Goal: Check status: Check status

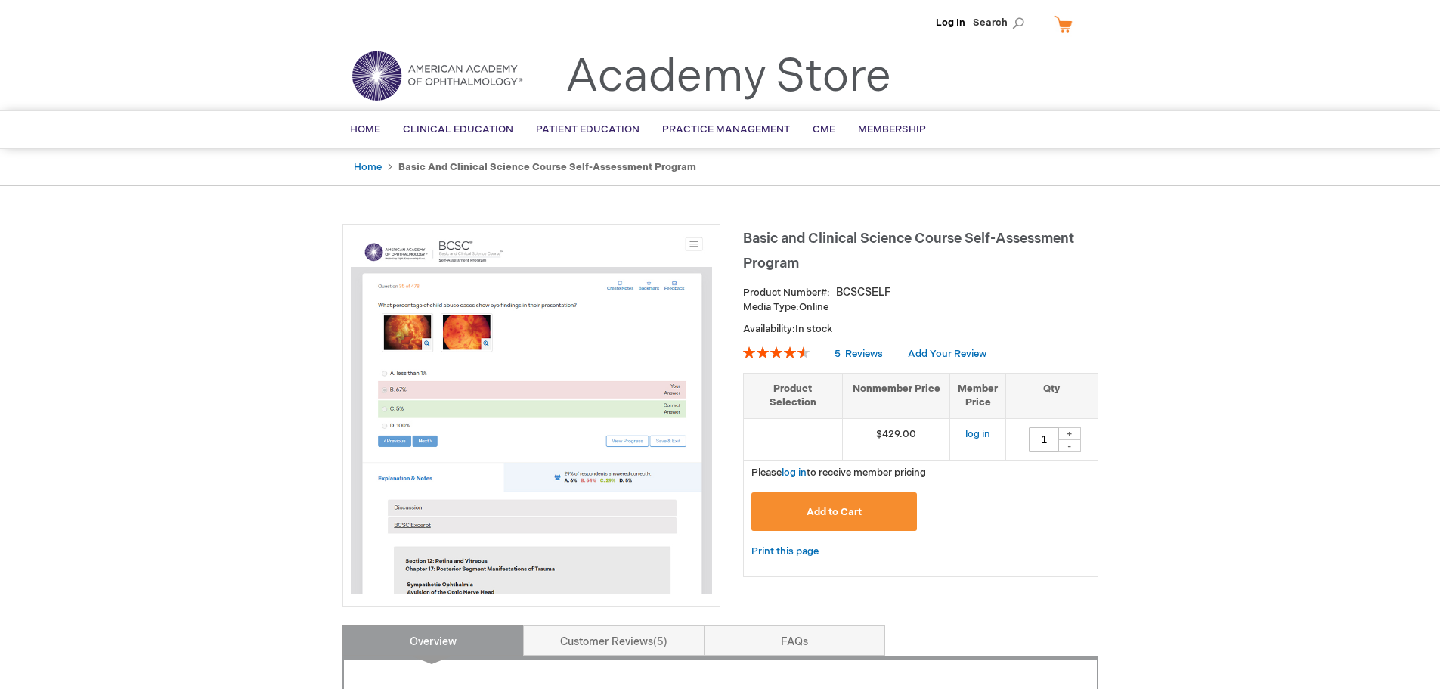
click at [954, 14] on li "Log In" at bounding box center [950, 22] width 37 height 45
click at [958, 17] on link "Log In" at bounding box center [950, 23] width 29 height 12
click at [880, 25] on span "[PERSON_NAME]" at bounding box center [876, 23] width 84 height 12
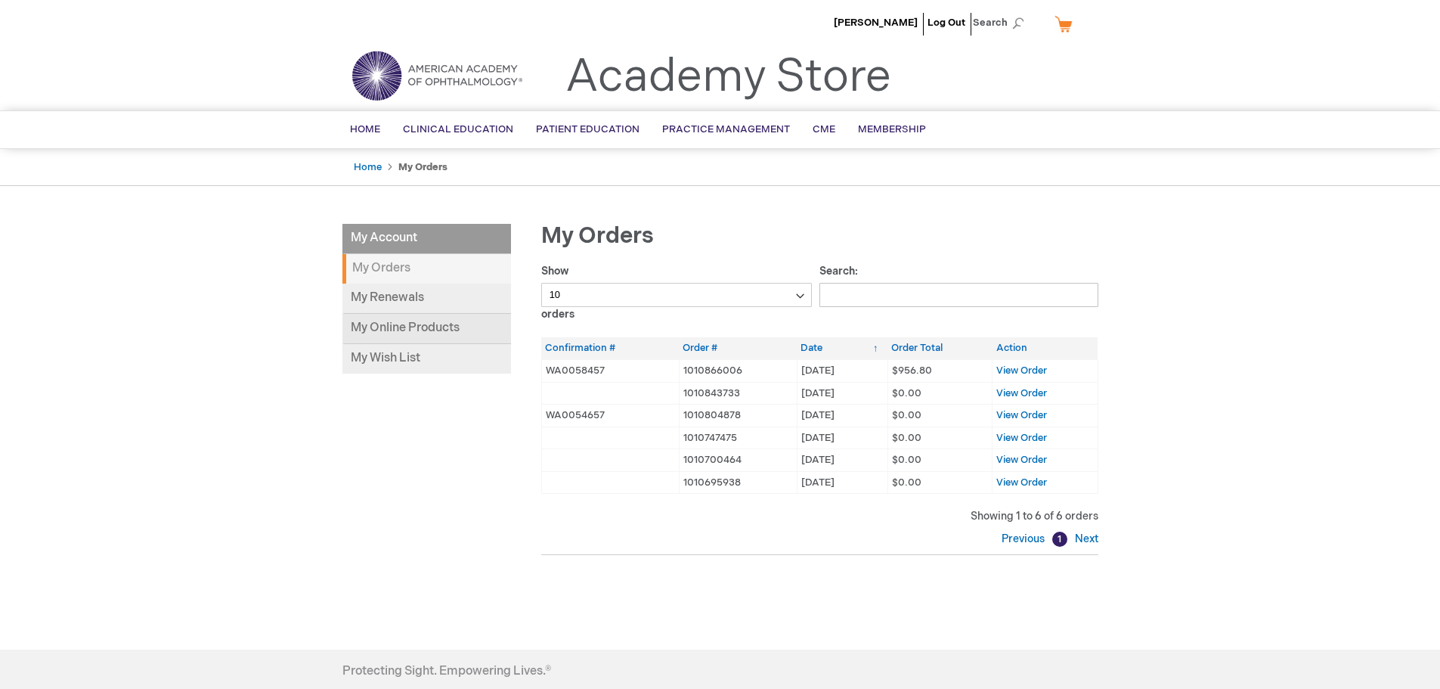
click at [426, 321] on link "My Online Products" at bounding box center [426, 329] width 169 height 30
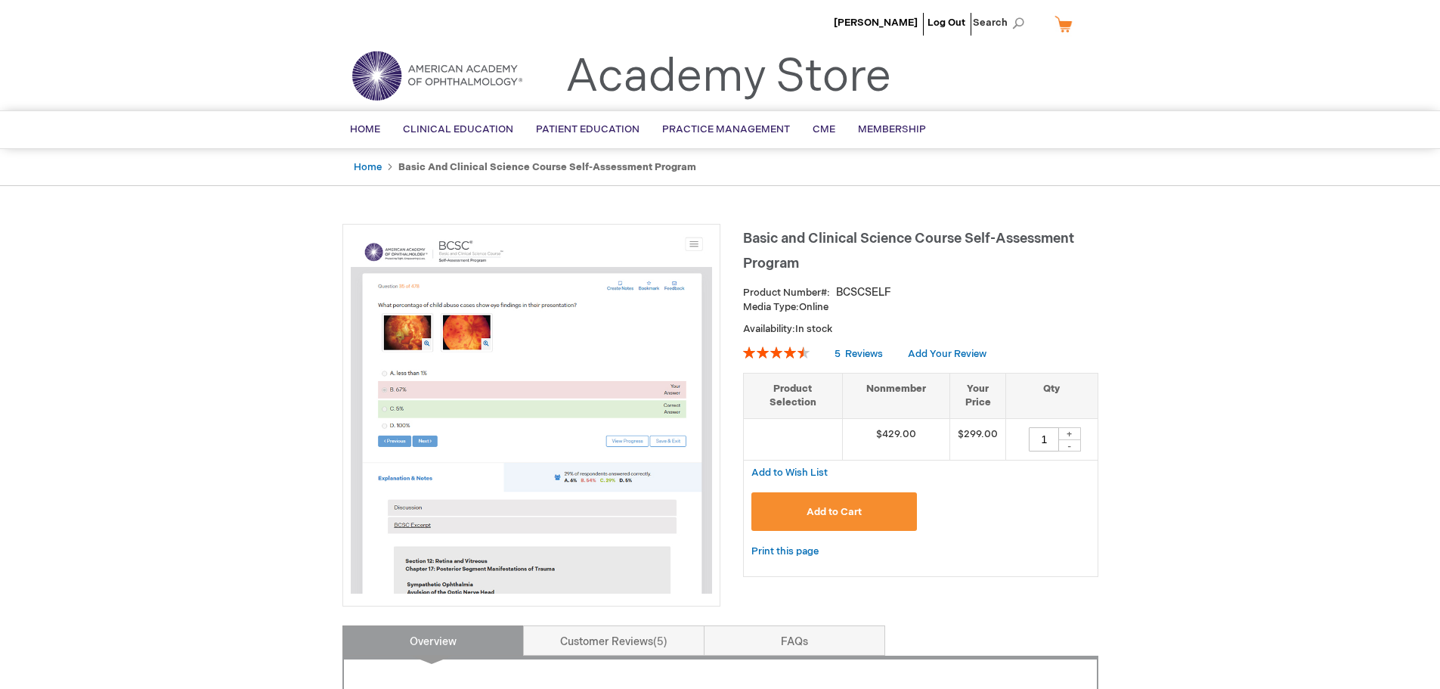
click at [438, 166] on strong "Basic and Clinical Science Course Self-Assessment Program" at bounding box center [547, 167] width 298 height 12
click at [367, 171] on link "Home" at bounding box center [368, 167] width 28 height 12
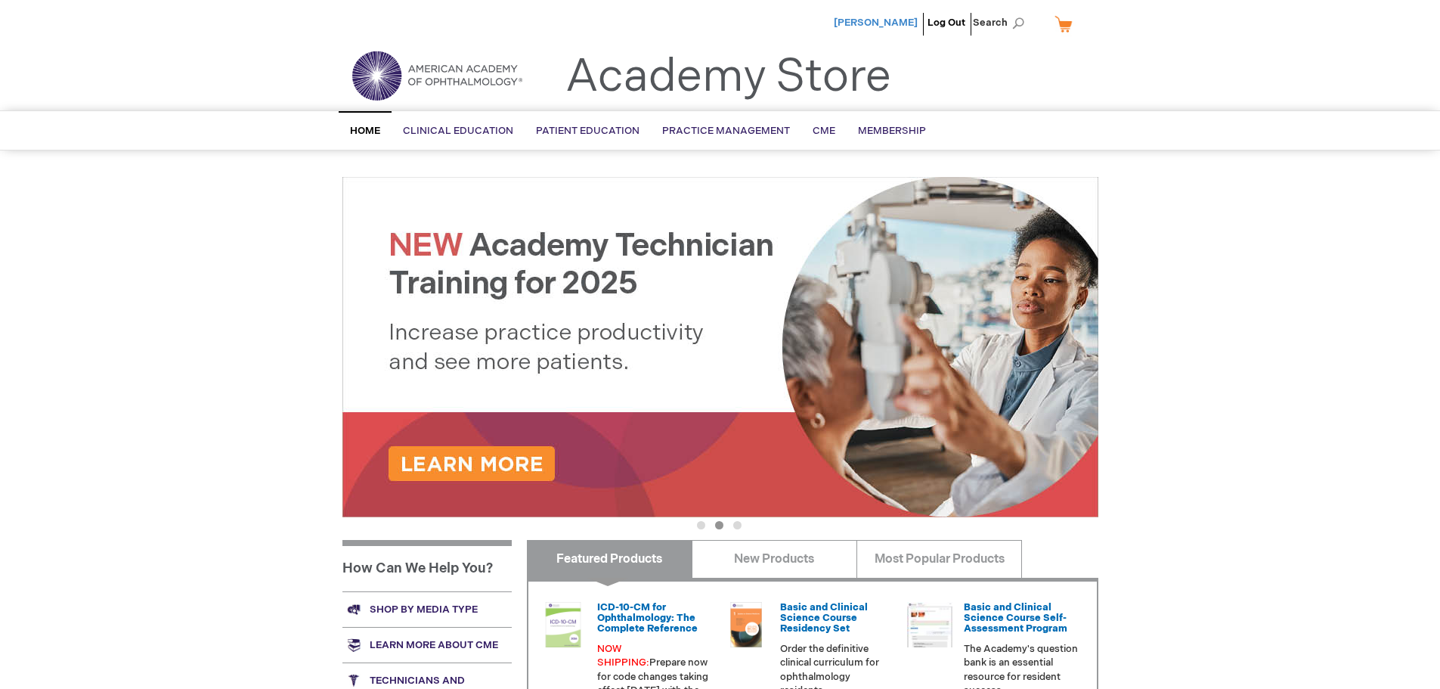
click at [854, 23] on span "[PERSON_NAME]" at bounding box center [876, 23] width 84 height 12
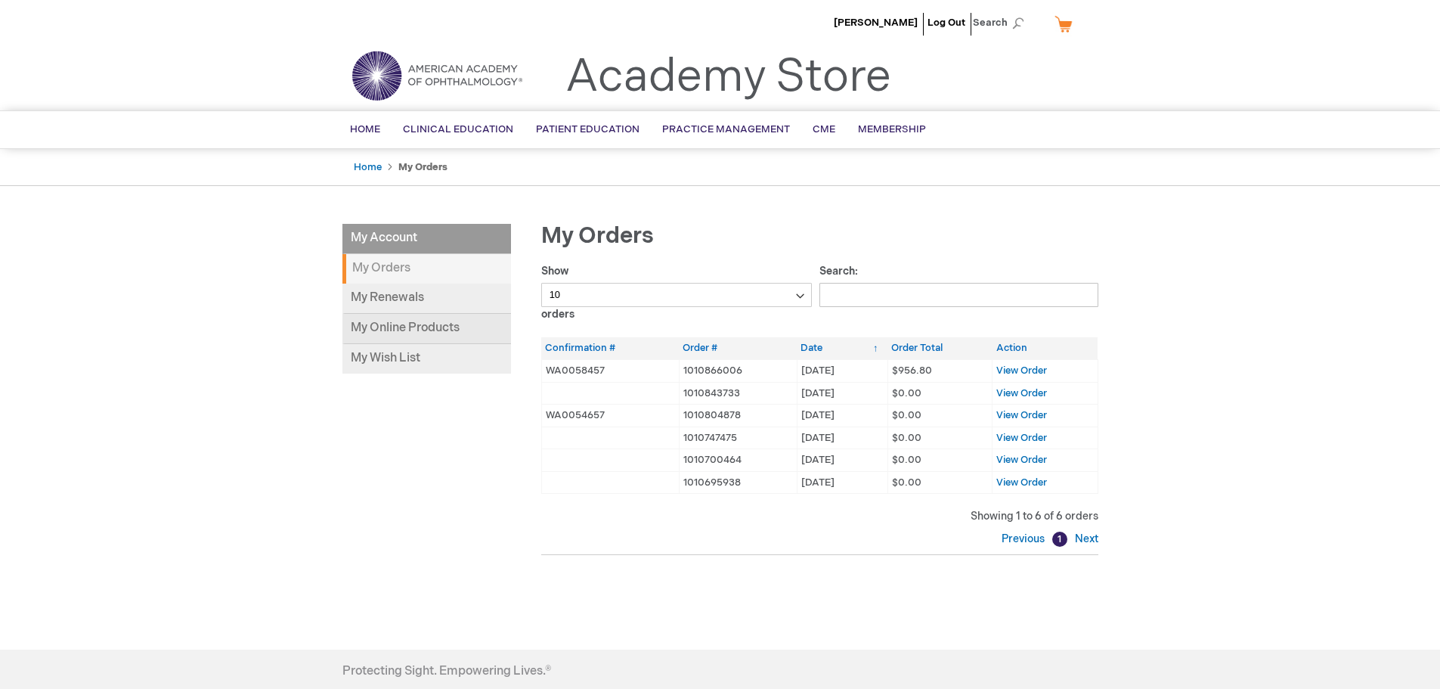
click at [398, 323] on link "My Online Products" at bounding box center [426, 329] width 169 height 30
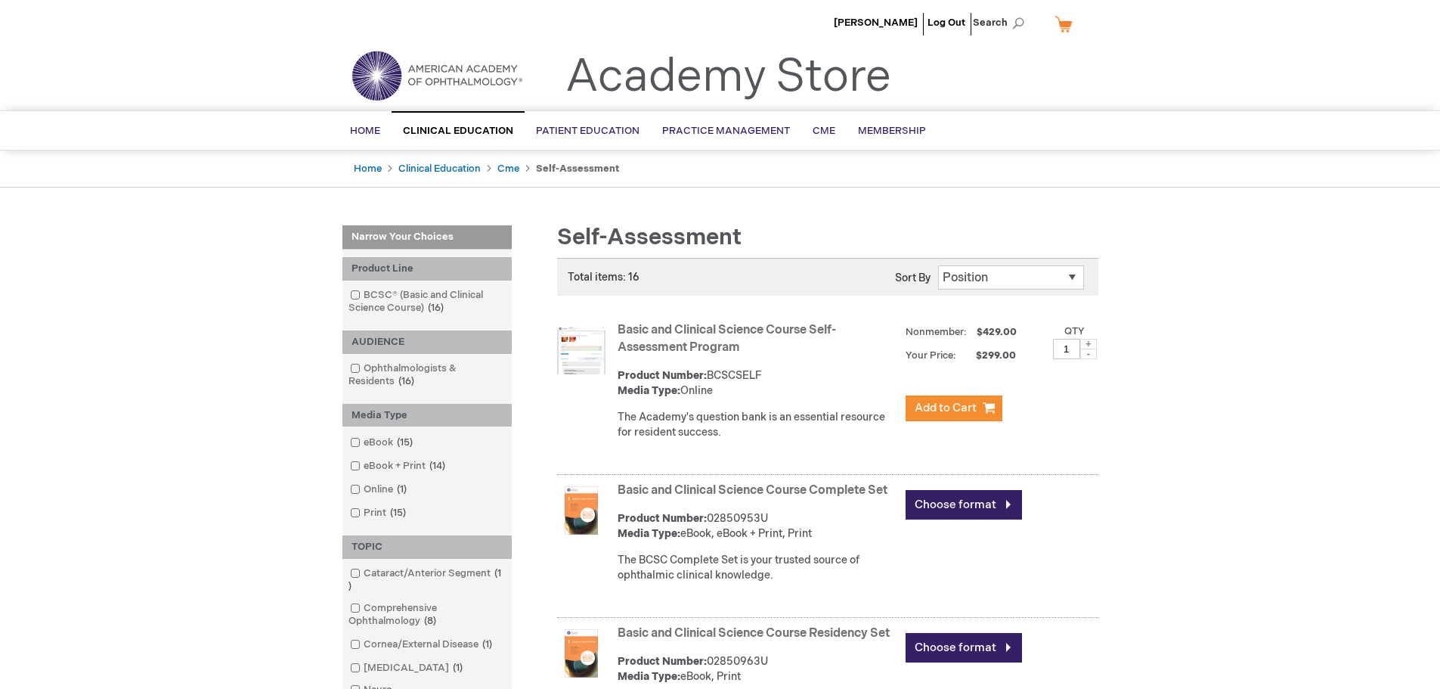
click at [716, 345] on link "Basic and Clinical Science Course Self-Assessment Program" at bounding box center [727, 339] width 218 height 32
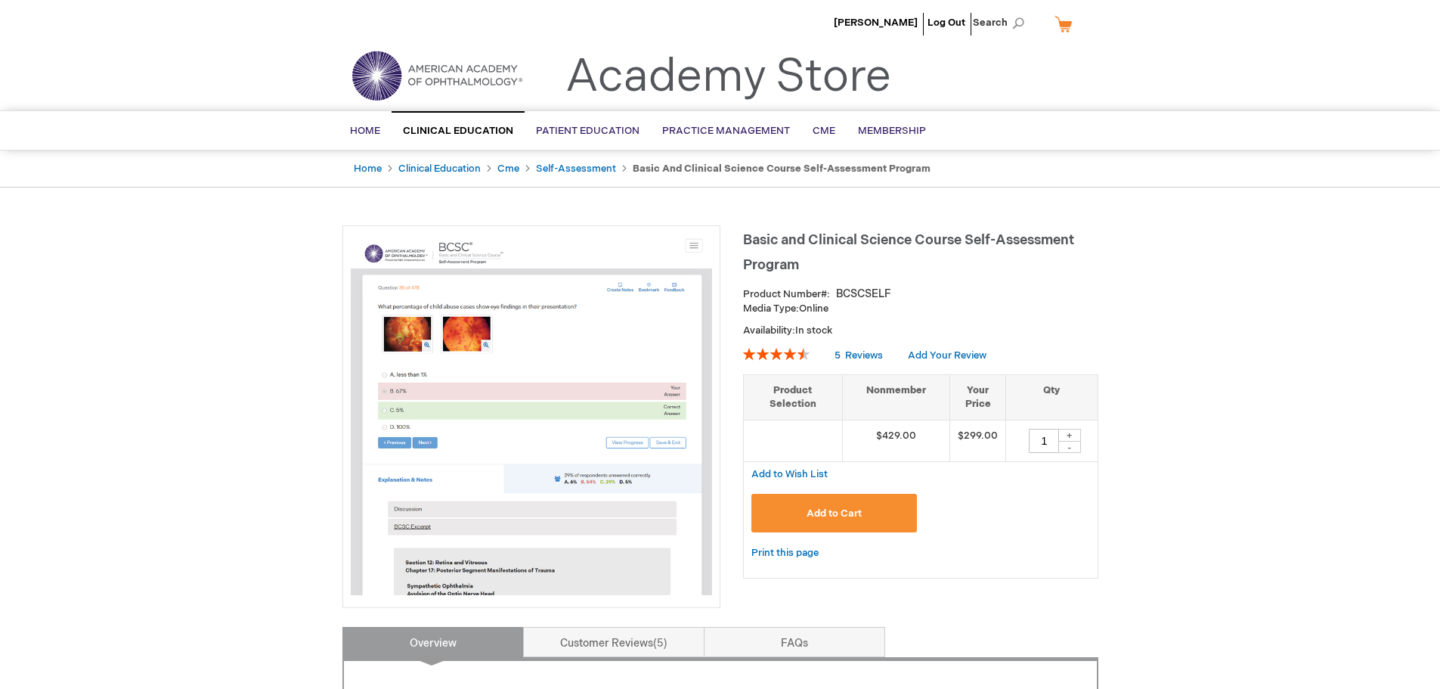
click at [842, 246] on span "Basic and Clinical Science Course Self-Assessment Program" at bounding box center [908, 252] width 331 height 41
click at [775, 234] on span "Basic and Clinical Science Course Self-Assessment Program" at bounding box center [908, 252] width 331 height 41
drag, startPoint x: 1315, startPoint y: 1, endPoint x: 1049, endPoint y: 68, distance: 275.2
click at [1049, 68] on div "Toggle Nav Academy Store" at bounding box center [720, 81] width 779 height 57
click at [864, 28] on span "[PERSON_NAME]" at bounding box center [876, 23] width 84 height 12
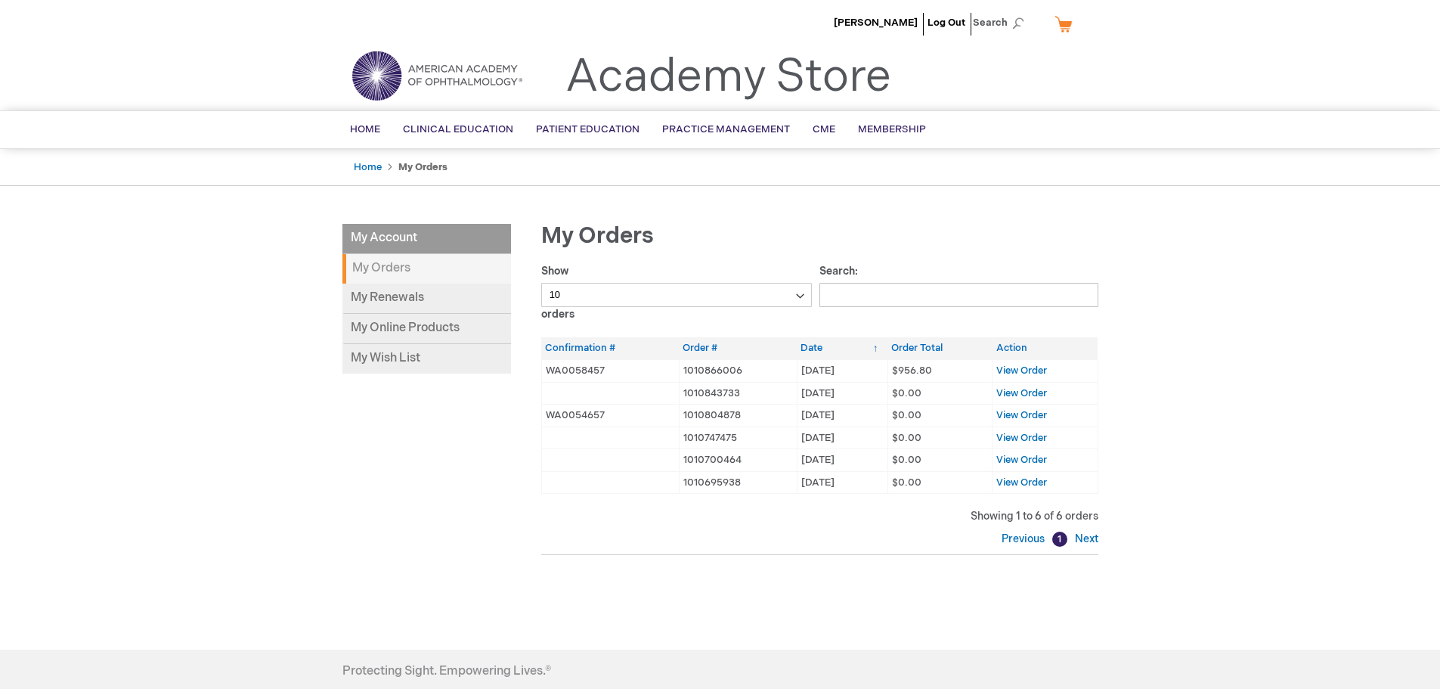
click at [984, 299] on input "Search:" at bounding box center [959, 295] width 279 height 24
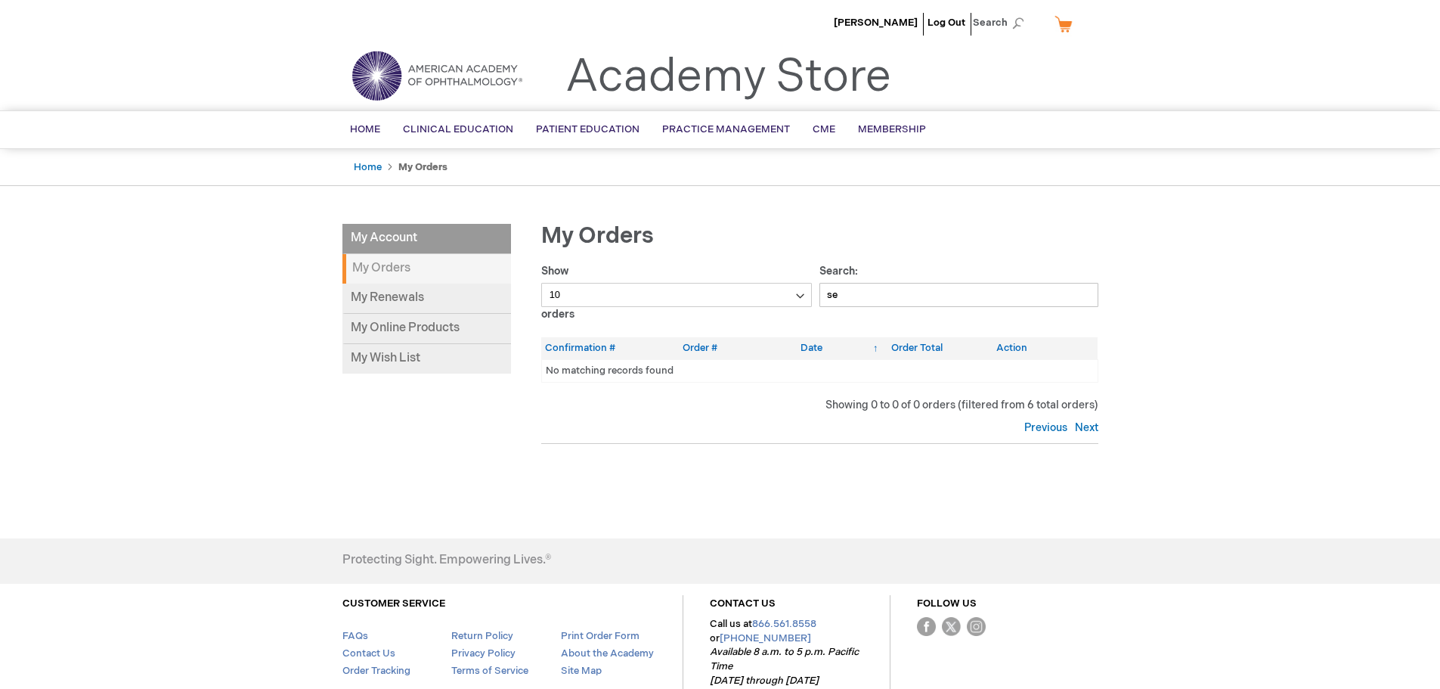
type input "s"
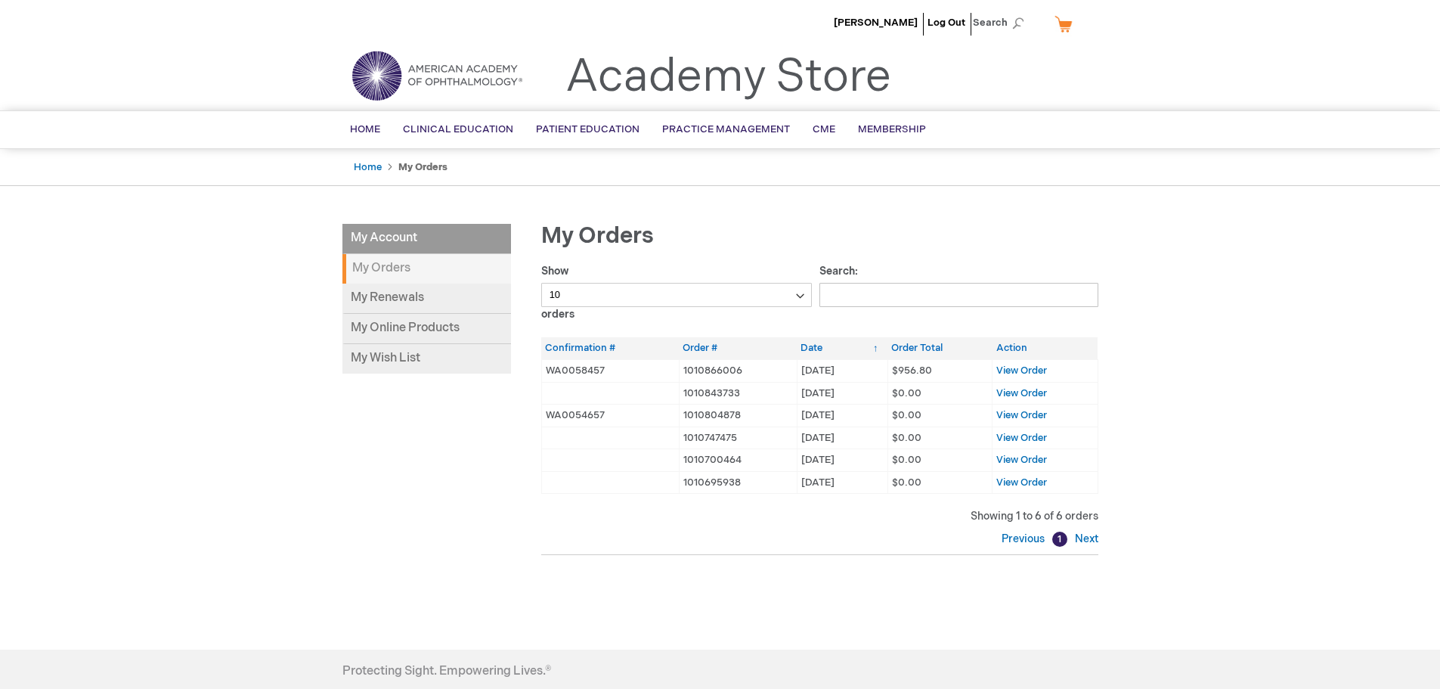
type input "q"
click at [1006, 372] on span "View Order" at bounding box center [1021, 370] width 51 height 12
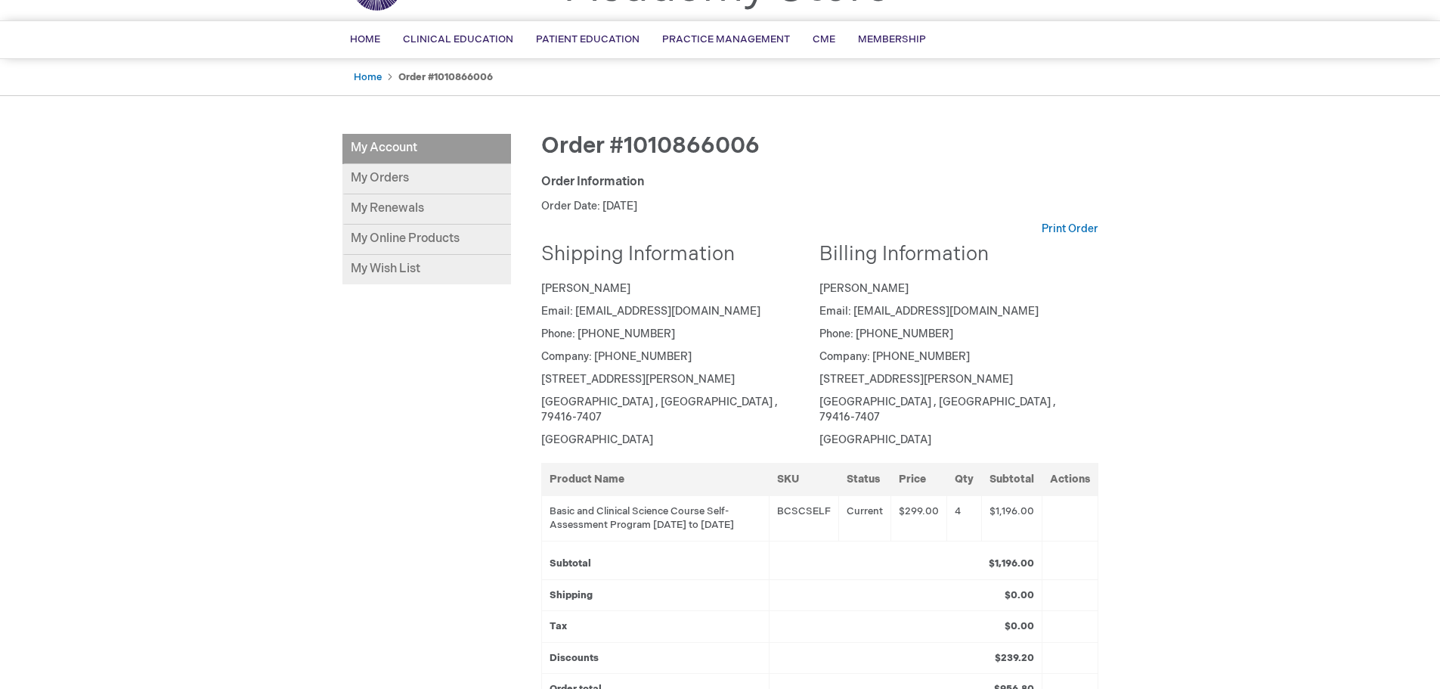
scroll to position [302, 0]
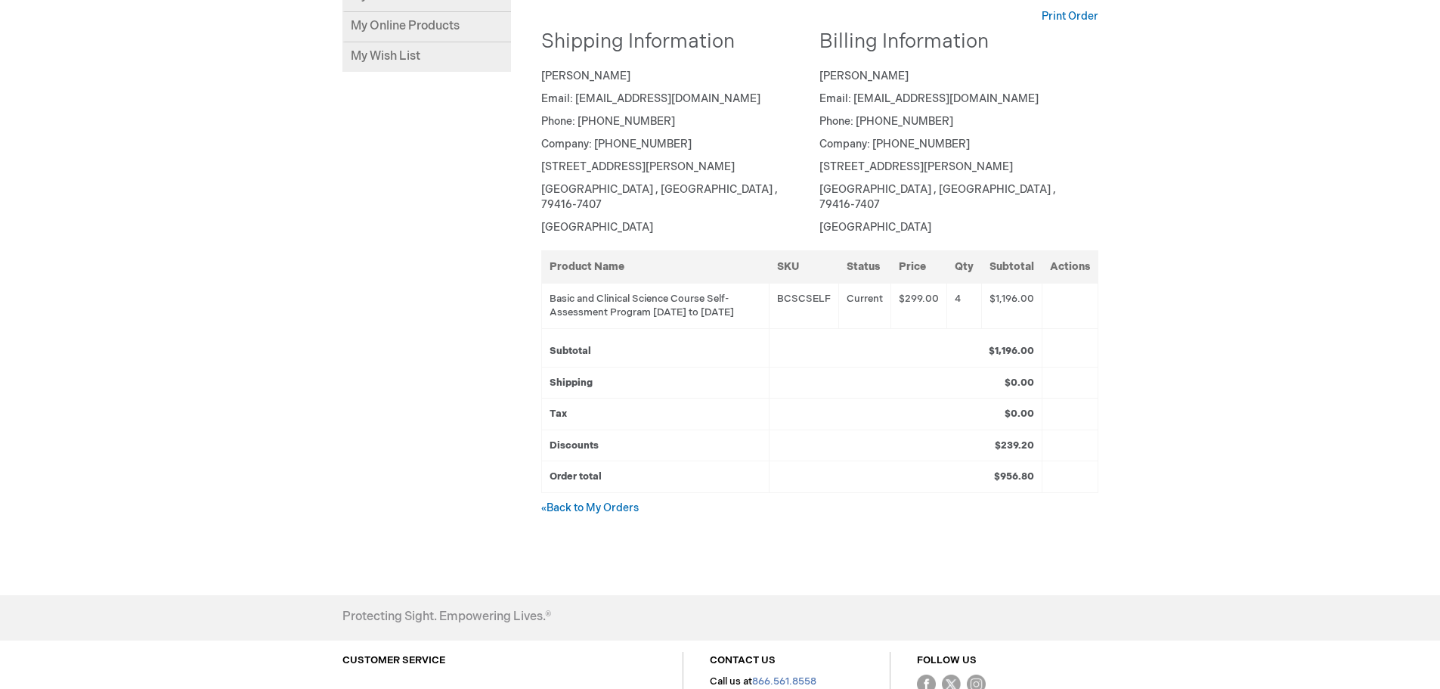
click at [618, 297] on td "Basic and Clinical Science Course Self-Assessment Program 01-Dec-2024 to 30-Nov…" at bounding box center [655, 305] width 228 height 45
drag, startPoint x: 556, startPoint y: 284, endPoint x: 647, endPoint y: 292, distance: 91.8
click at [647, 292] on td "Basic and Clinical Science Course Self-Assessment Program 01-Dec-2024 to 30-Nov…" at bounding box center [655, 305] width 228 height 45
copy td "Basic and Clinical Science Course Self-Assessment Program"
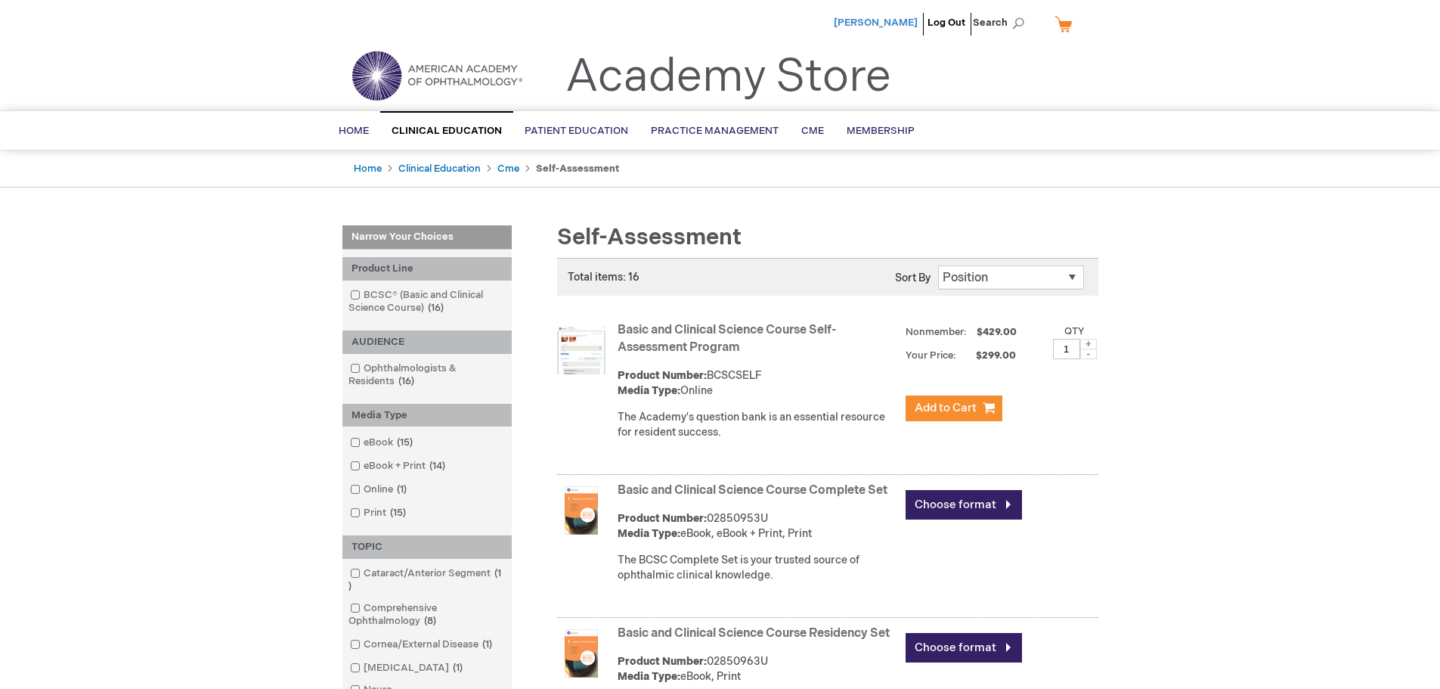
click at [897, 17] on span "[PERSON_NAME]" at bounding box center [876, 23] width 84 height 12
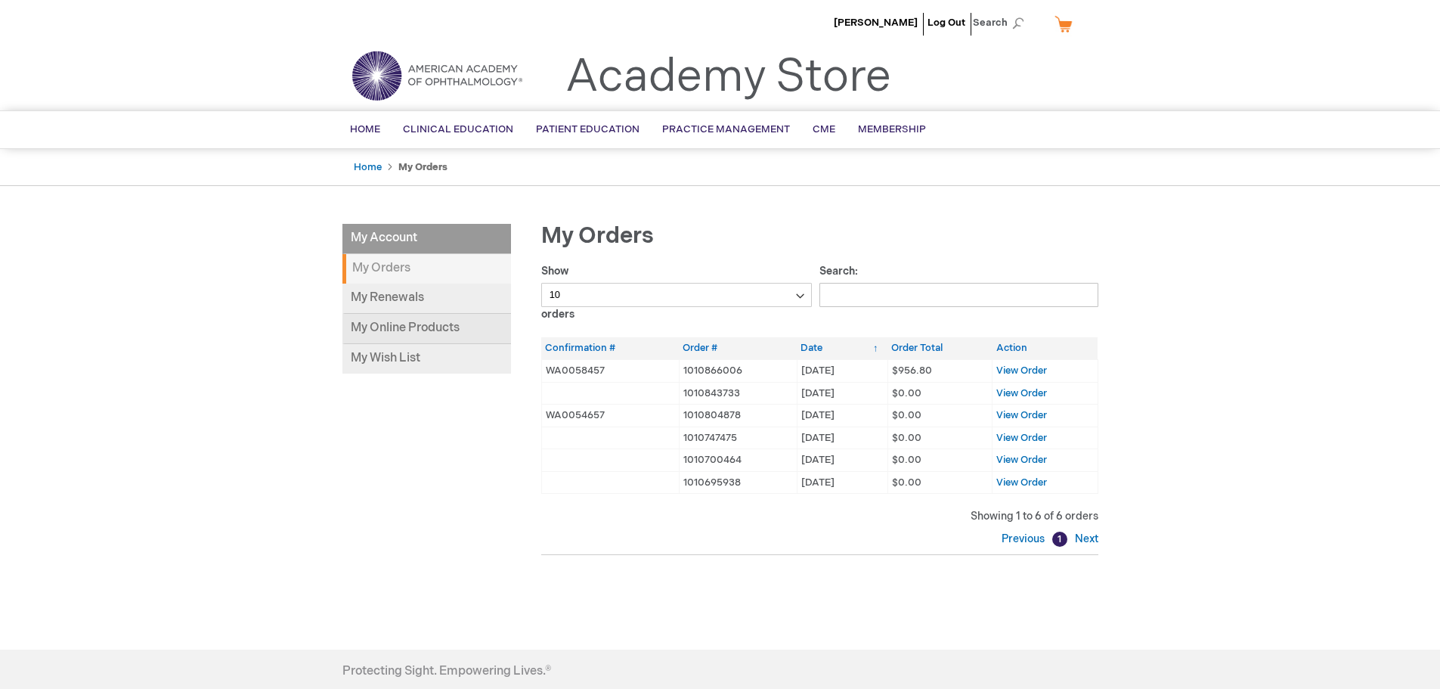
click at [403, 330] on link "My Online Products" at bounding box center [426, 329] width 169 height 30
